Goal: Task Accomplishment & Management: Complete application form

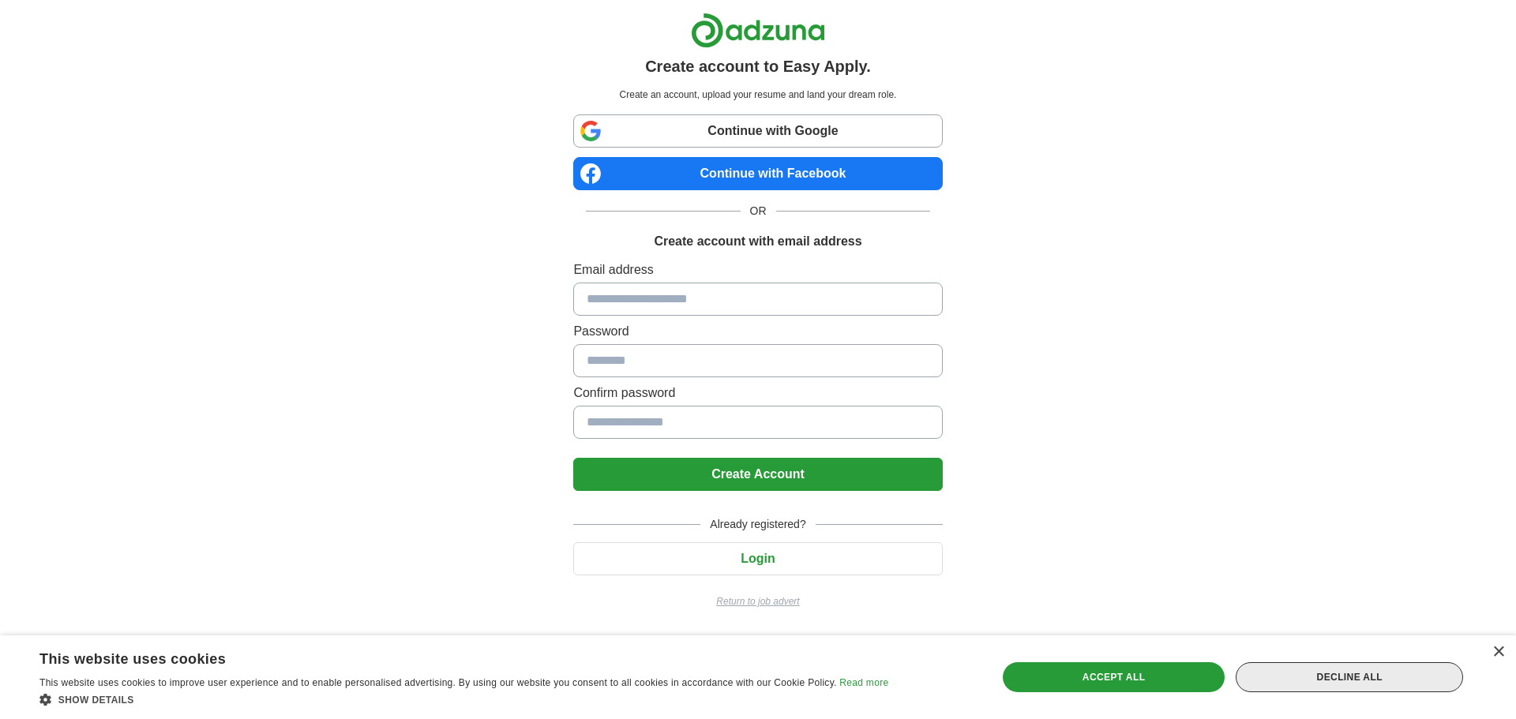
click at [1337, 677] on div "Decline all" at bounding box center [1349, 677] width 227 height 30
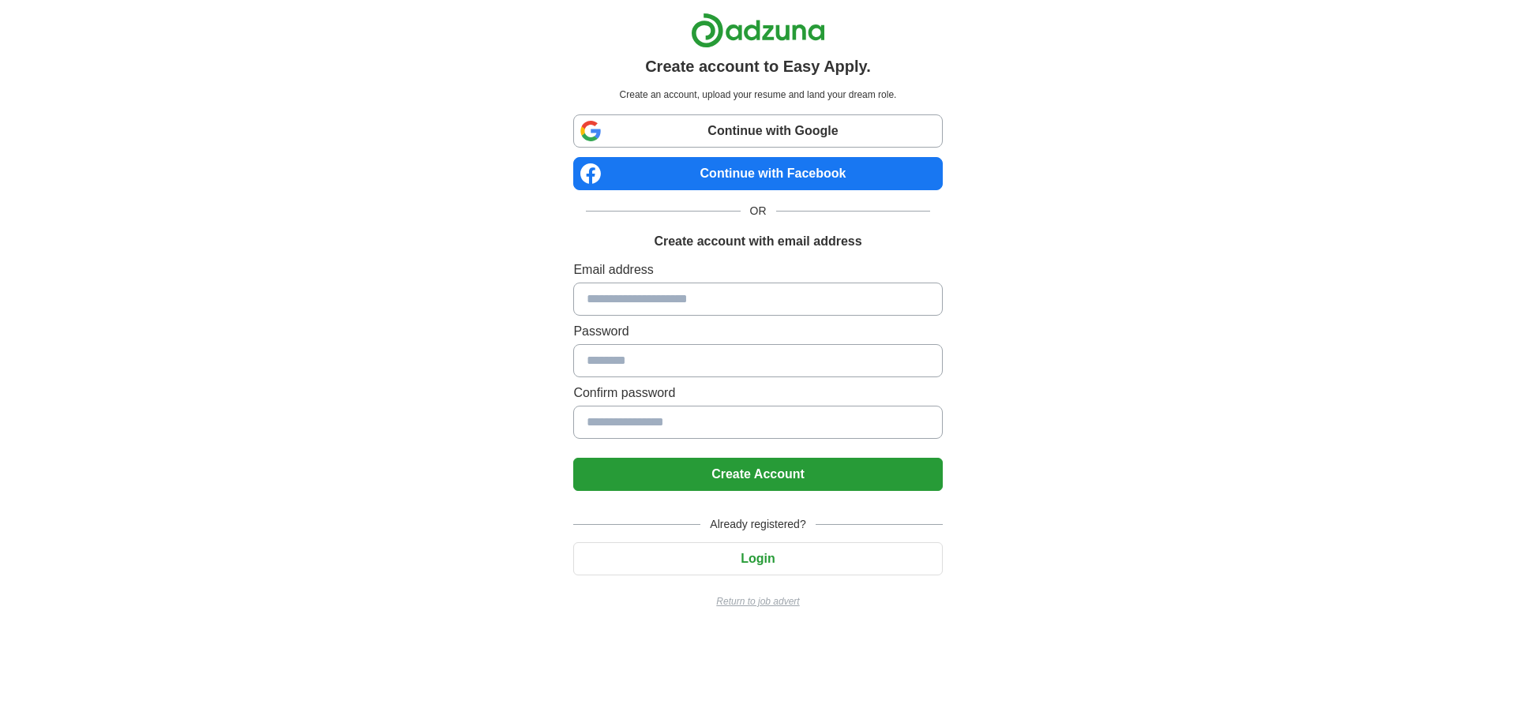
click at [652, 296] on input at bounding box center [757, 299] width 369 height 33
type input "**********"
click at [641, 360] on input at bounding box center [757, 360] width 369 height 33
drag, startPoint x: 641, startPoint y: 360, endPoint x: 612, endPoint y: 359, distance: 29.2
click at [612, 359] on input at bounding box center [757, 360] width 369 height 33
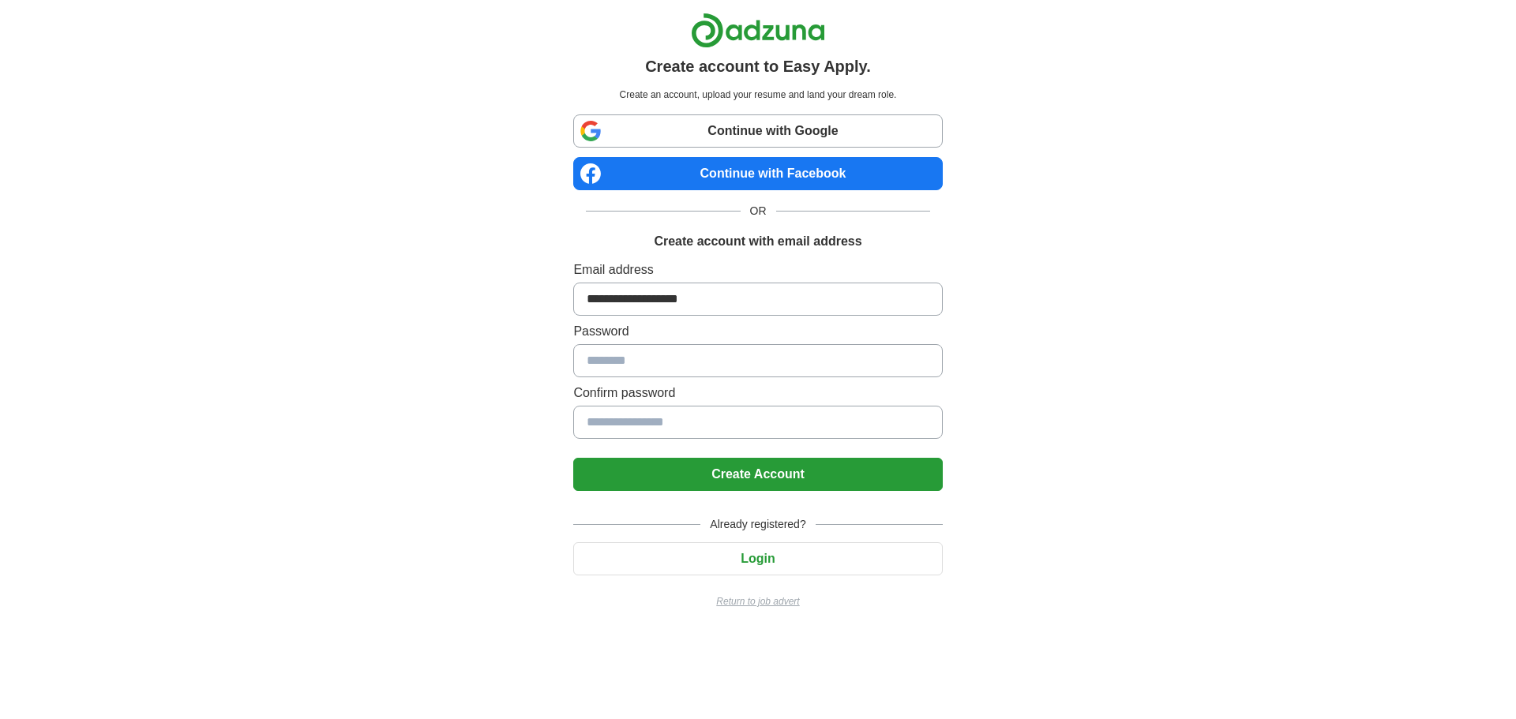
click at [630, 358] on input at bounding box center [757, 360] width 369 height 33
click at [652, 366] on input at bounding box center [757, 360] width 369 height 33
drag, startPoint x: 652, startPoint y: 366, endPoint x: 609, endPoint y: 358, distance: 44.0
click at [609, 358] on input at bounding box center [757, 360] width 369 height 33
click at [760, 469] on button "Create Account" at bounding box center [757, 474] width 369 height 33
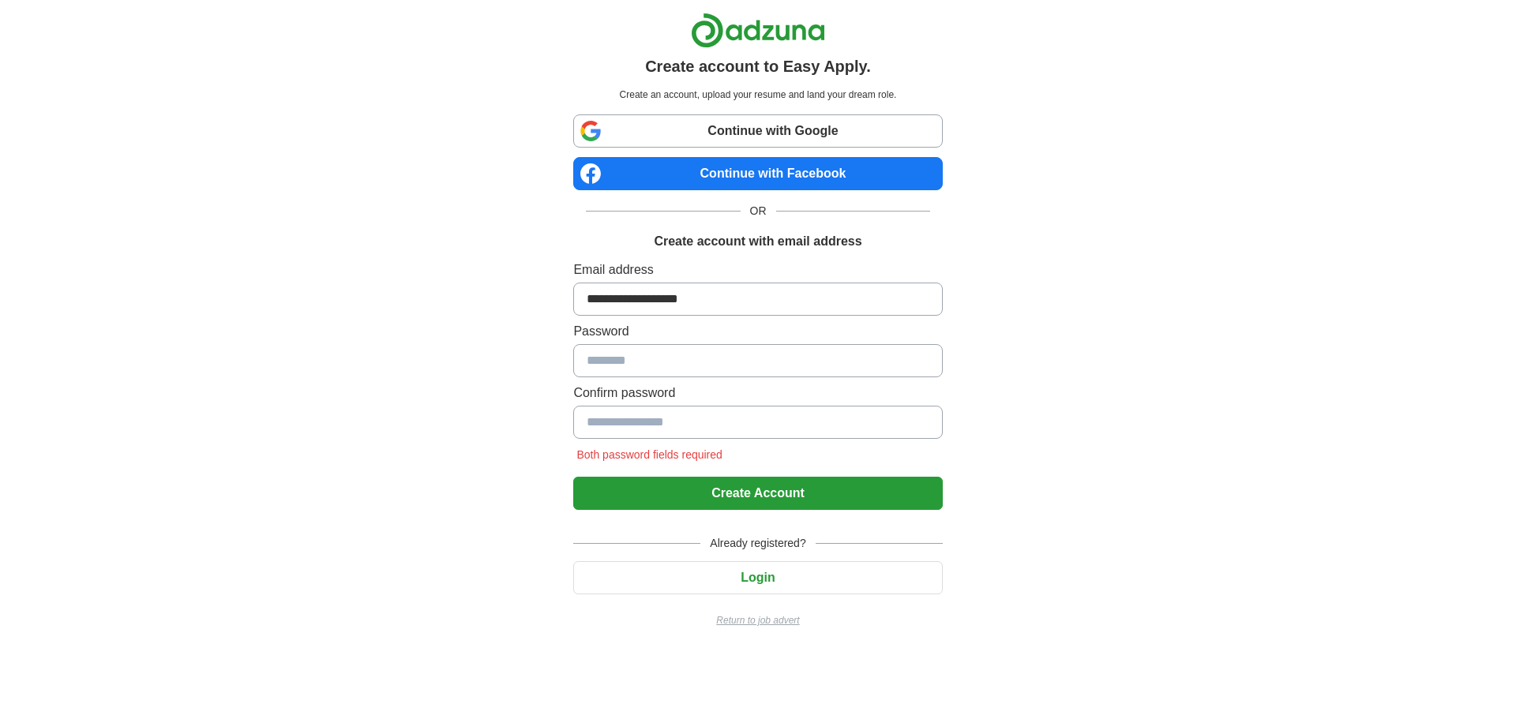
click at [640, 355] on input at bounding box center [757, 360] width 369 height 33
click at [636, 355] on input at bounding box center [757, 360] width 369 height 33
type input "**********"
click at [767, 487] on button "Create Account" at bounding box center [757, 493] width 369 height 33
